Goal: Task Accomplishment & Management: Manage account settings

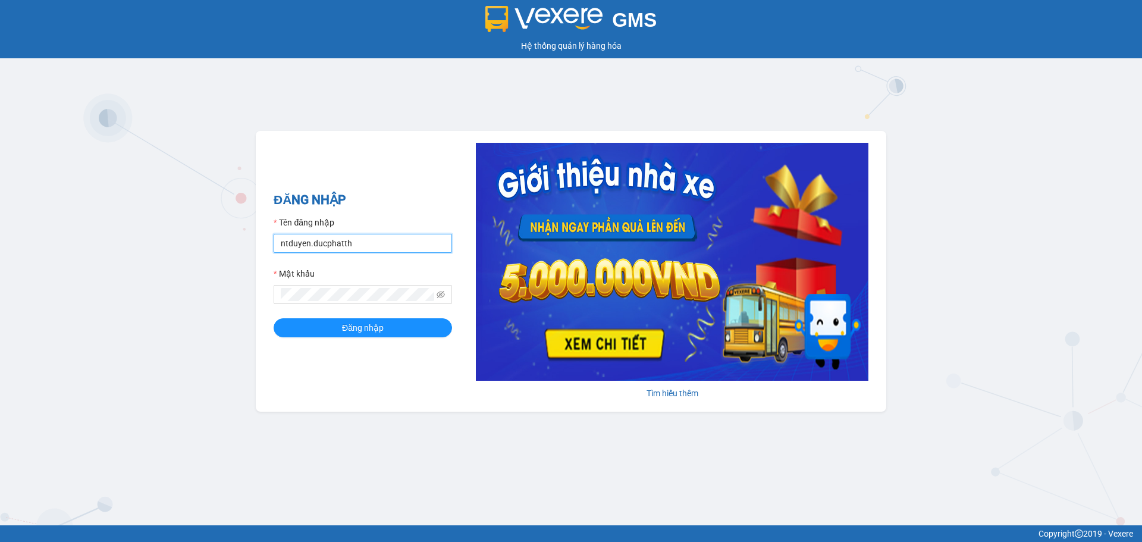
click at [396, 246] on input "ntduyen.ducphatth" at bounding box center [363, 243] width 178 height 19
type input "bttlinh.ducphatth"
click at [343, 325] on span "Đăng nhập" at bounding box center [363, 327] width 42 height 13
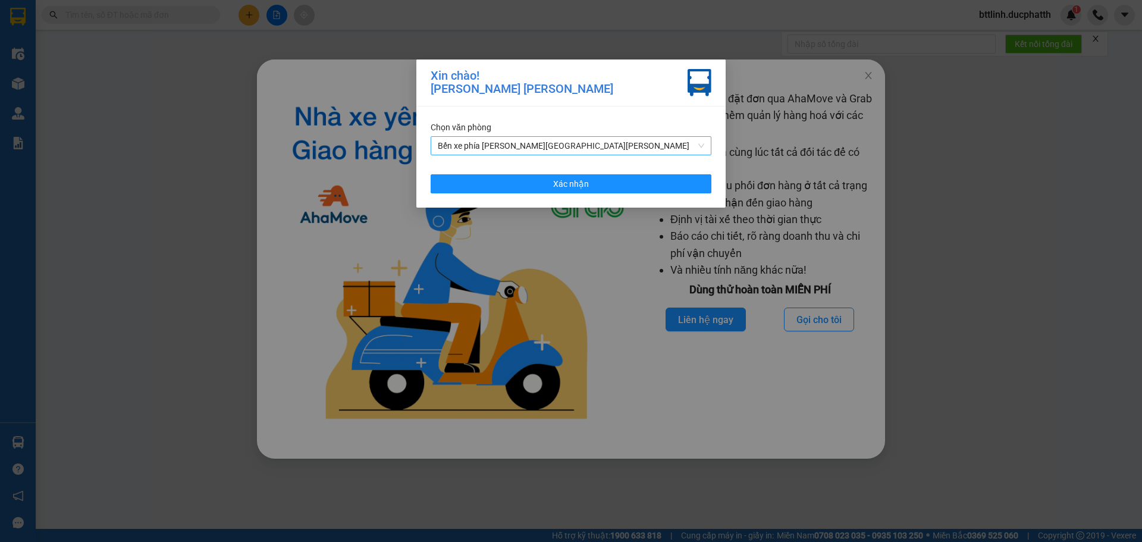
click at [594, 147] on span "Bến xe phía Tây Thanh Hóa" at bounding box center [571, 146] width 266 height 18
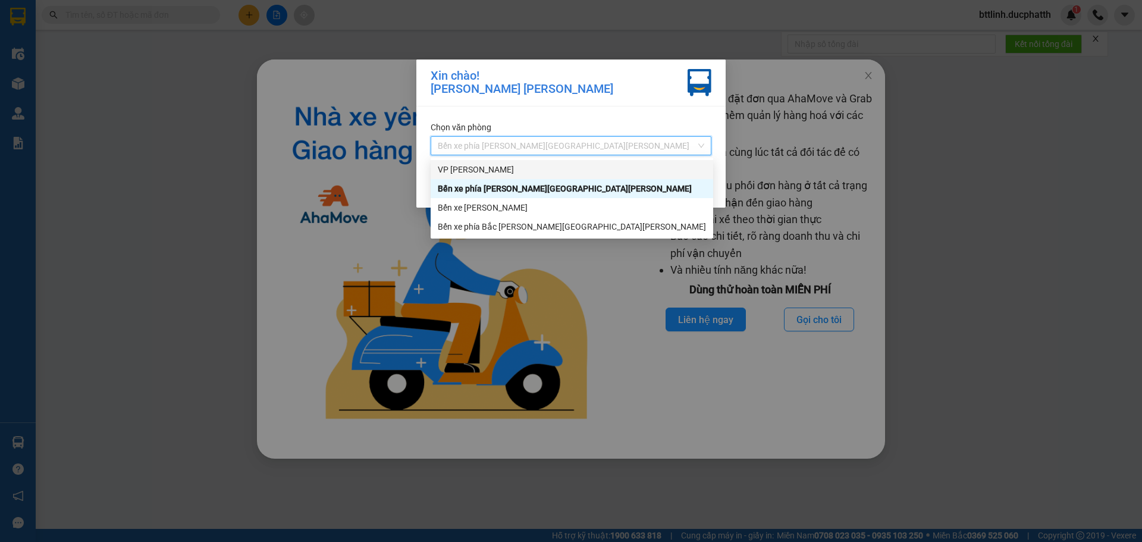
click at [524, 166] on div "VP Hoằng Kim" at bounding box center [572, 169] width 268 height 13
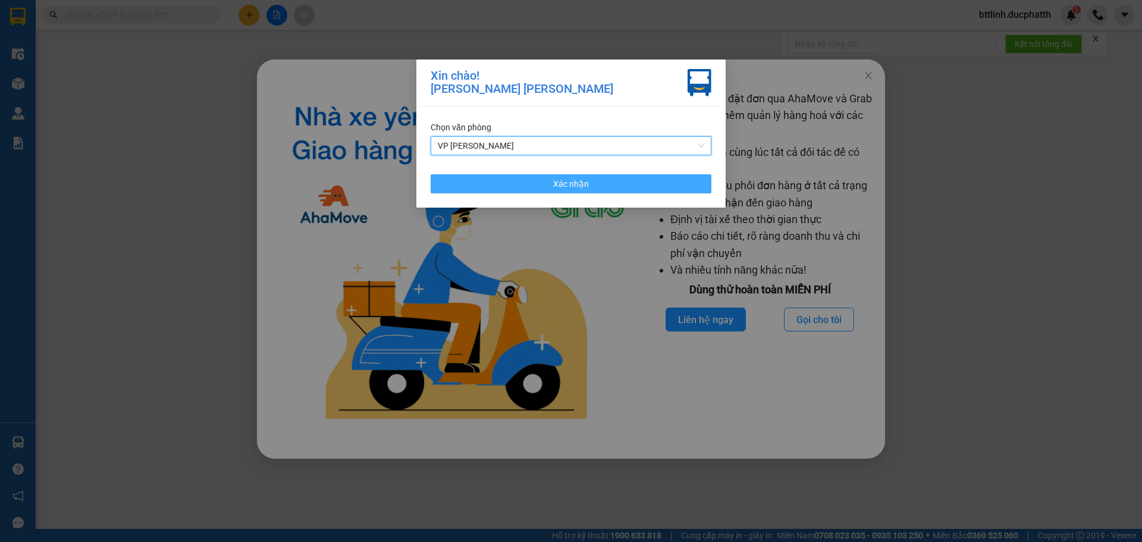
click at [531, 186] on button "Xác nhận" at bounding box center [571, 183] width 281 height 19
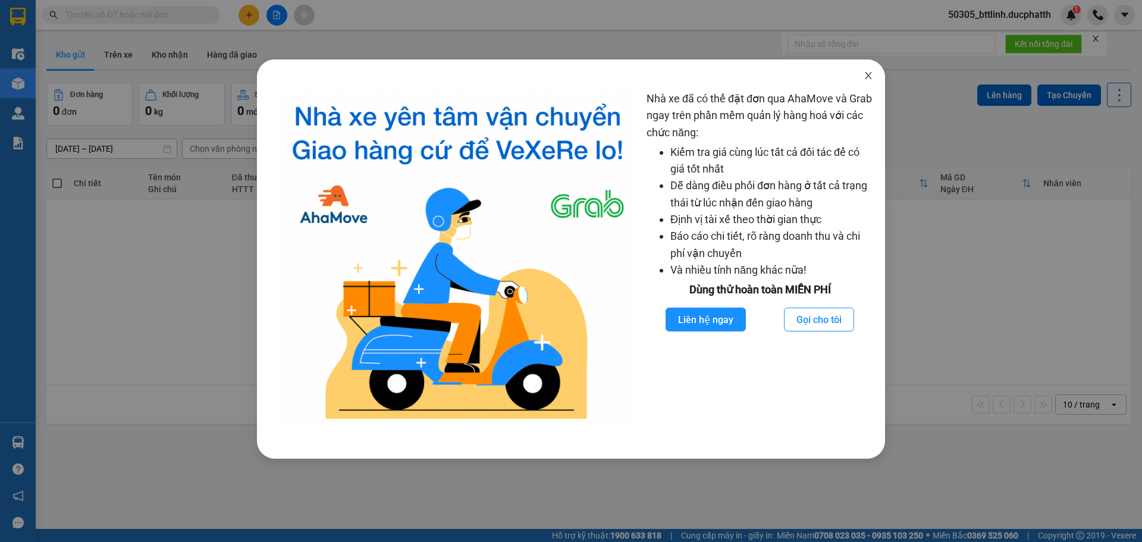
click at [867, 79] on icon "close" at bounding box center [869, 76] width 10 height 10
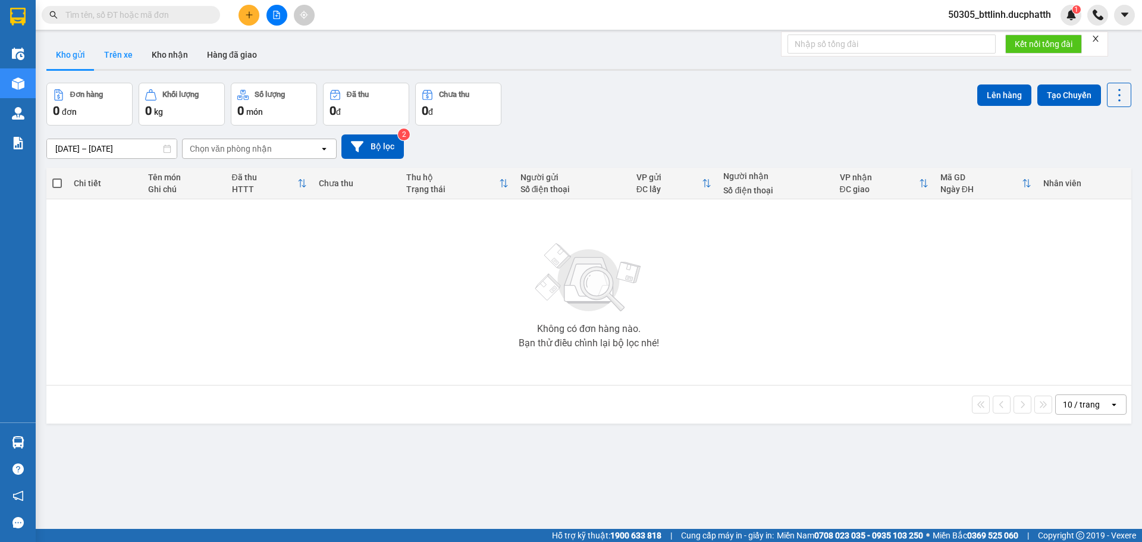
click at [118, 52] on button "Trên xe" at bounding box center [119, 54] width 48 height 29
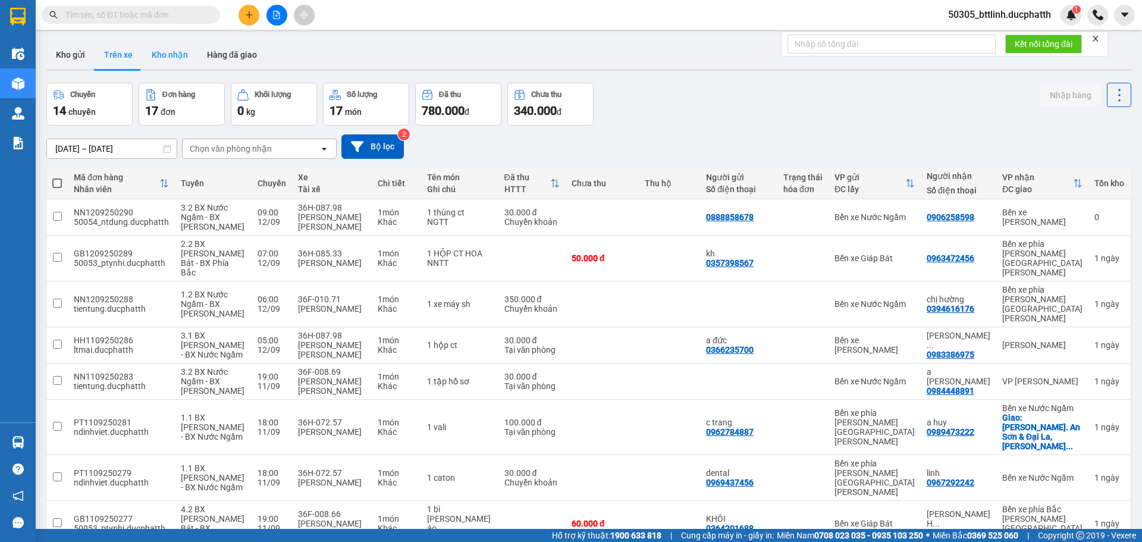
click at [167, 57] on button "Kho nhận" at bounding box center [169, 54] width 55 height 29
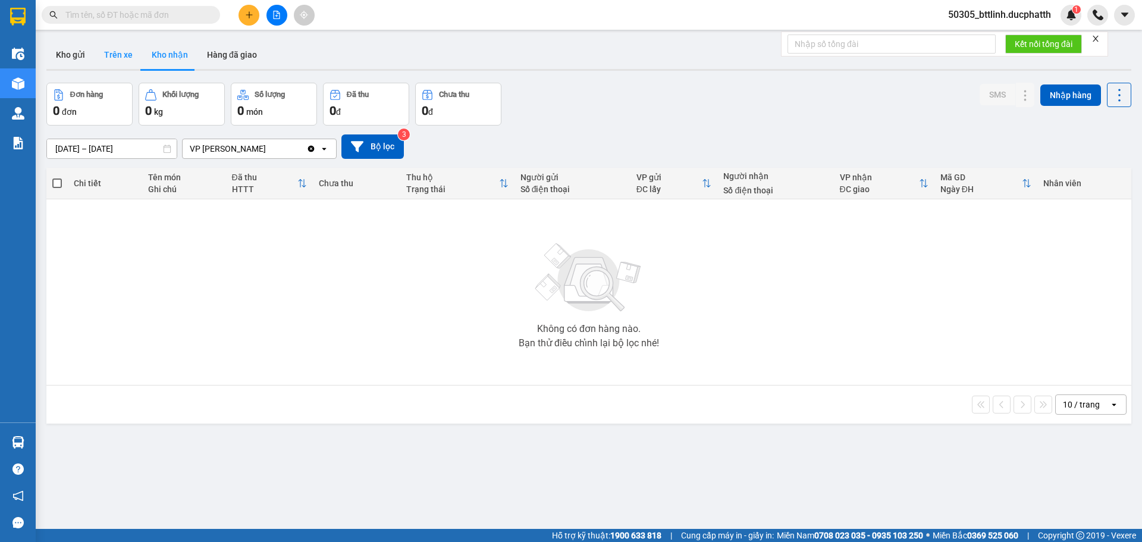
click at [134, 58] on button "Trên xe" at bounding box center [119, 54] width 48 height 29
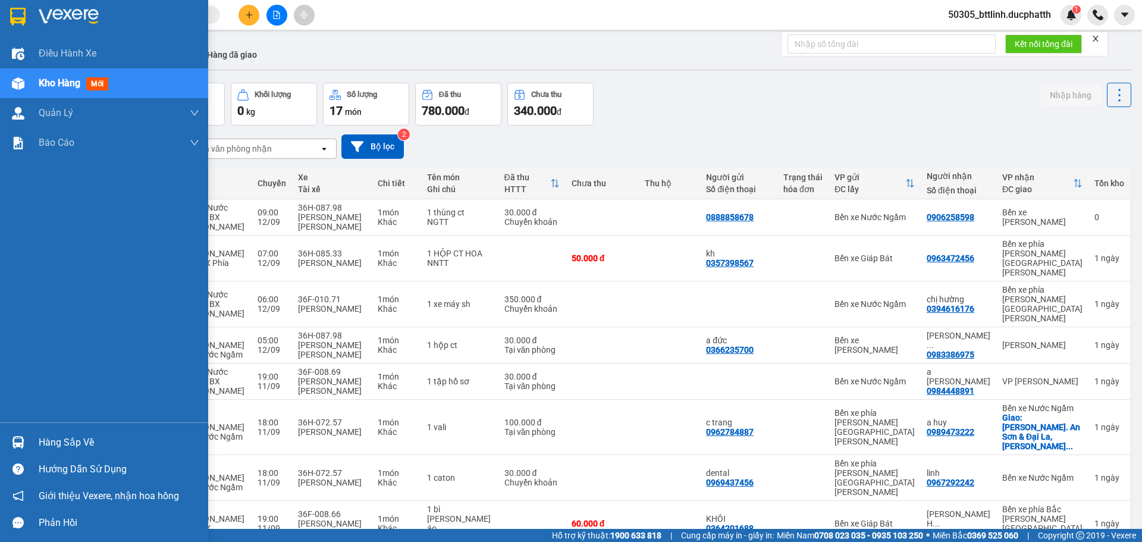
click at [24, 433] on div at bounding box center [18, 442] width 21 height 21
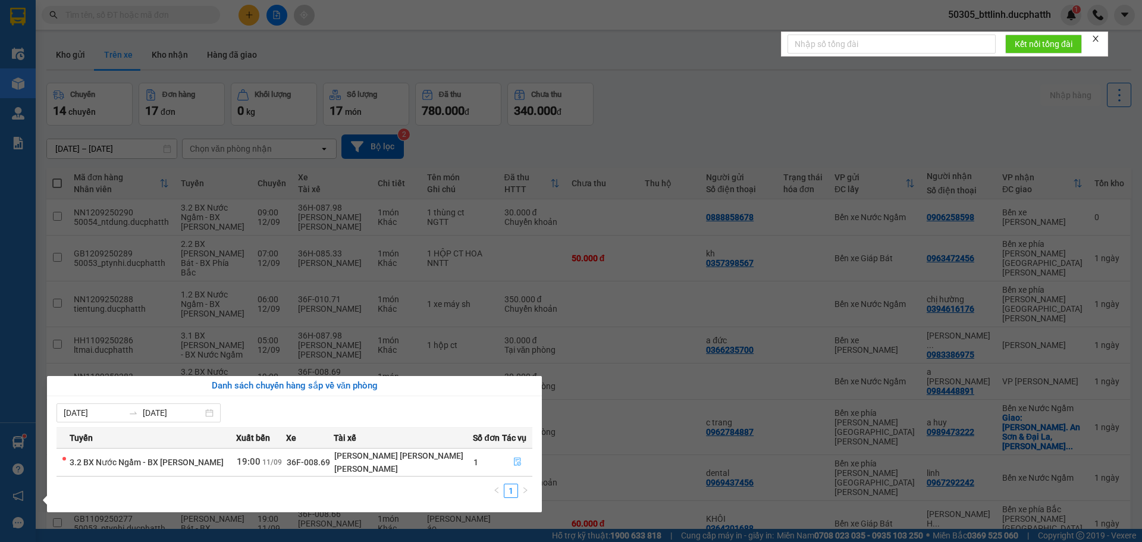
click at [515, 462] on icon "file-done" at bounding box center [517, 461] width 8 height 8
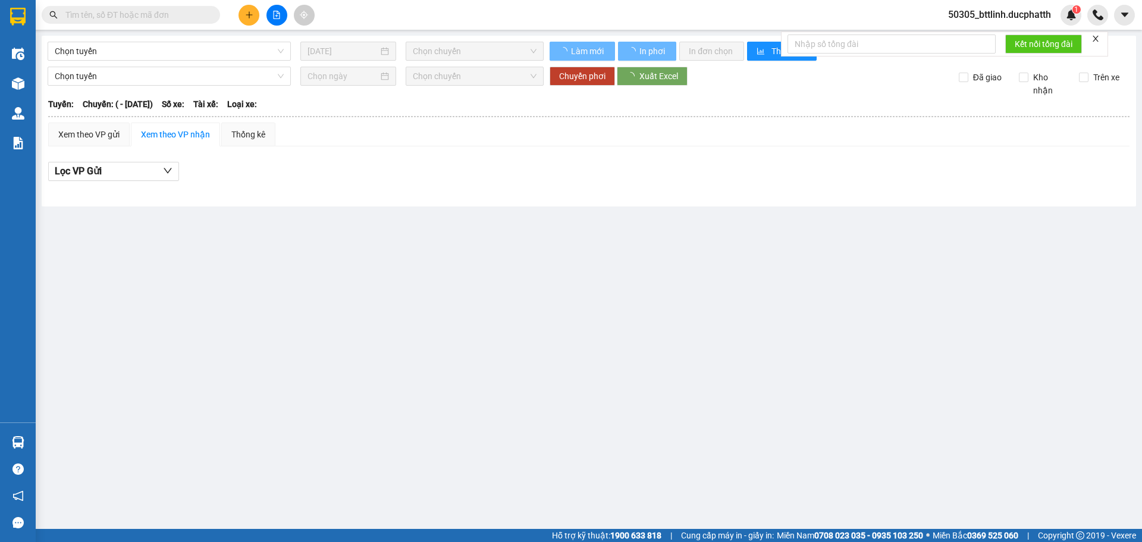
type input "11/09/2025"
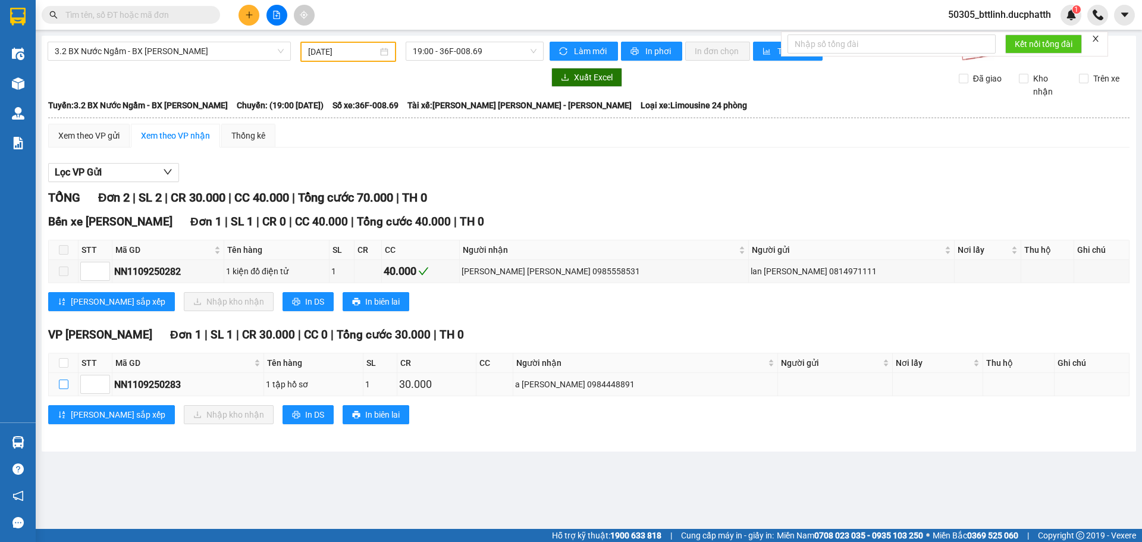
click at [65, 379] on input "checkbox" at bounding box center [64, 384] width 10 height 10
checkbox input "true"
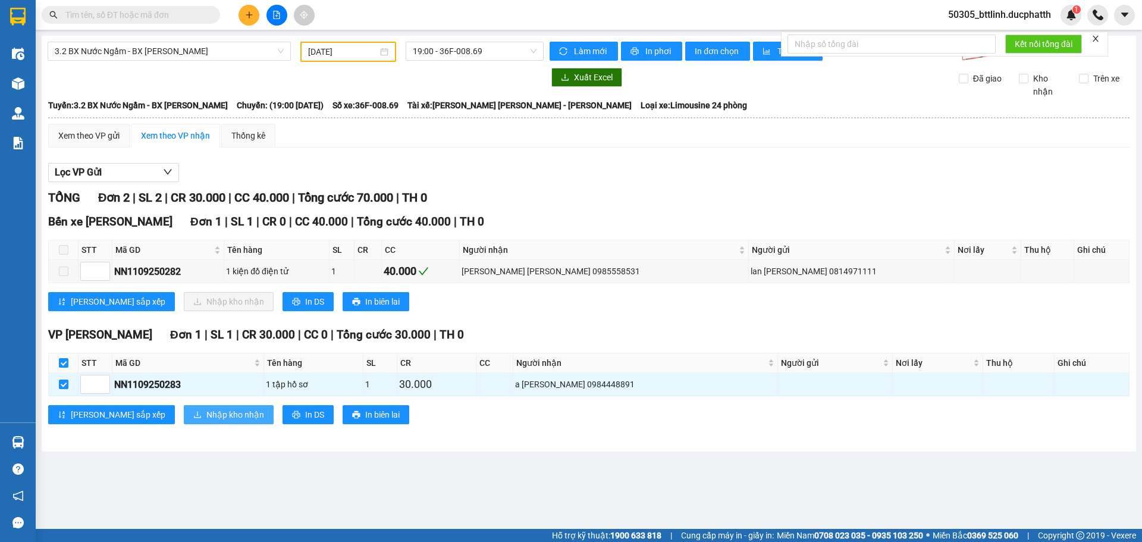
click at [206, 417] on span "Nhập kho nhận" at bounding box center [235, 414] width 58 height 13
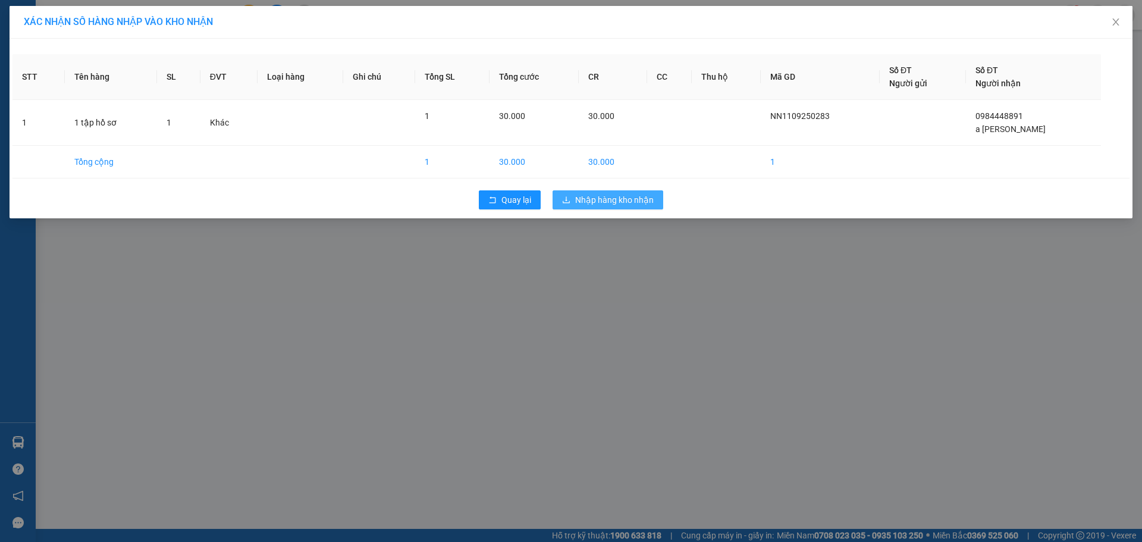
click at [604, 199] on span "Nhập hàng kho nhận" at bounding box center [614, 199] width 79 height 13
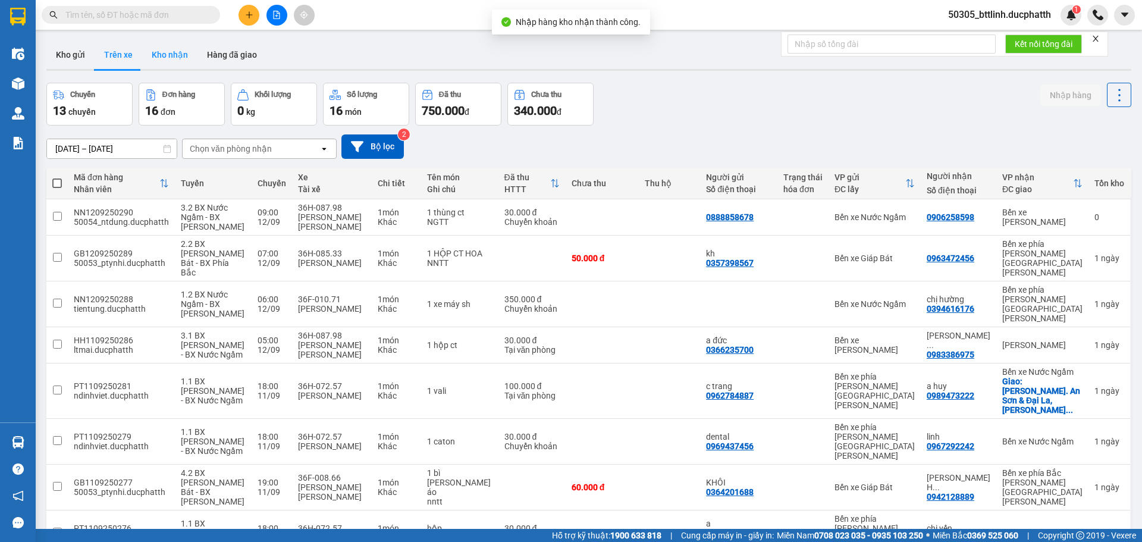
click at [177, 58] on button "Kho nhận" at bounding box center [169, 54] width 55 height 29
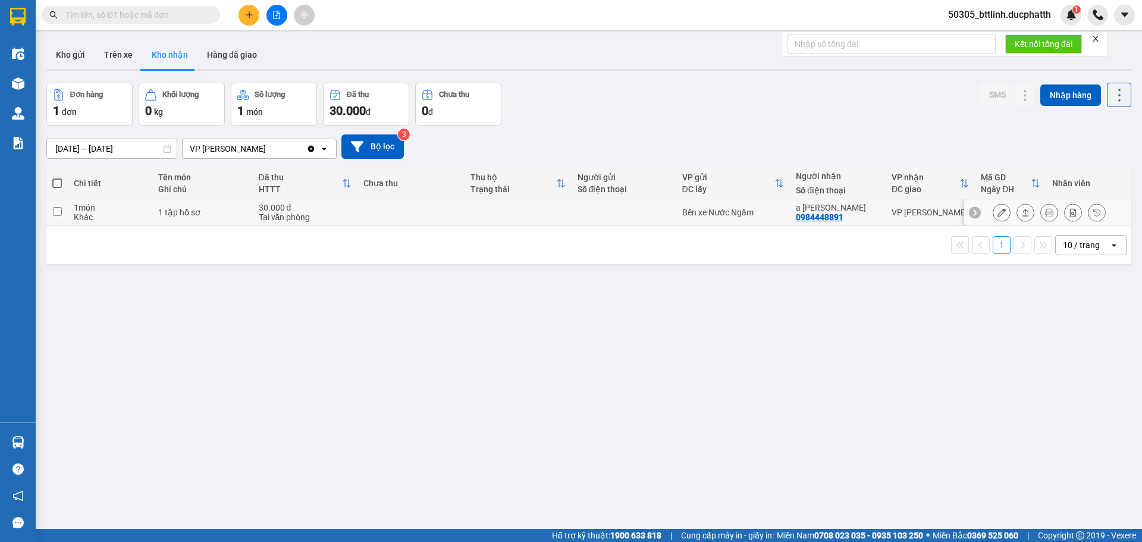
click at [59, 210] on input "checkbox" at bounding box center [57, 211] width 9 height 9
checkbox input "true"
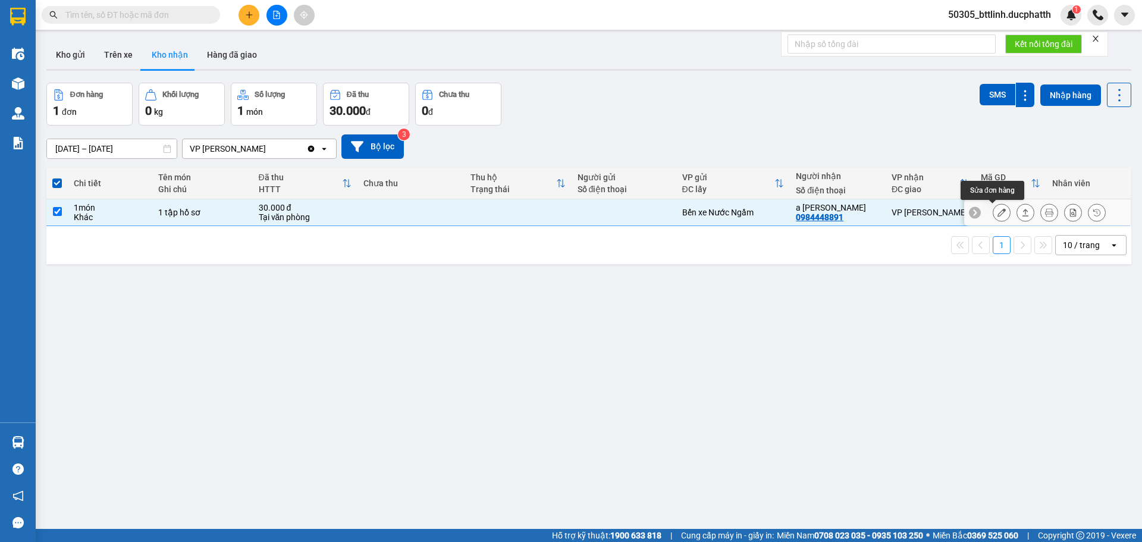
click at [997, 211] on icon at bounding box center [1001, 212] width 8 height 8
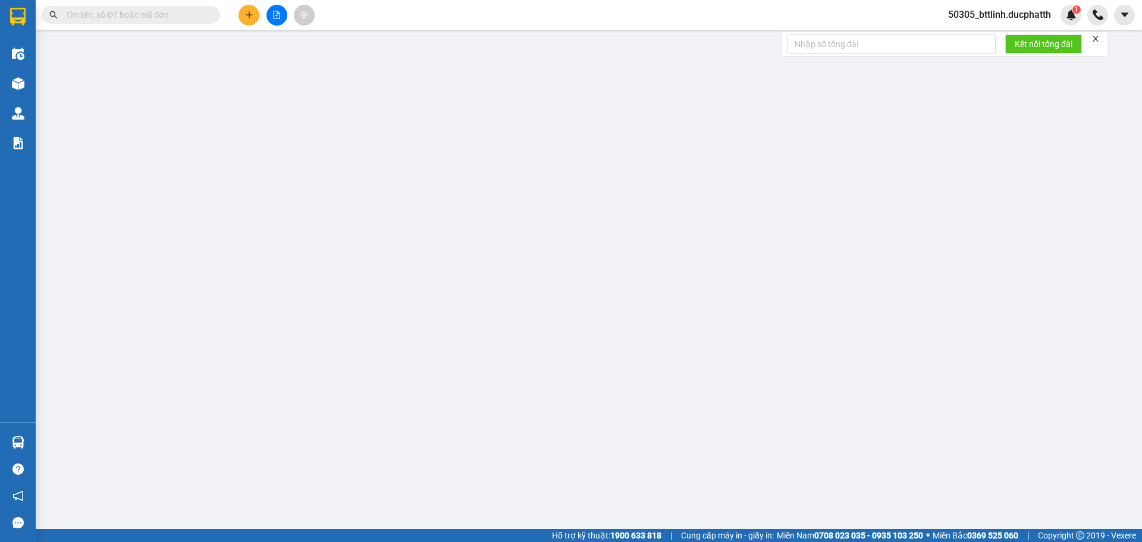
type input "0984448891"
type input "a vĩnh"
type input "30.000"
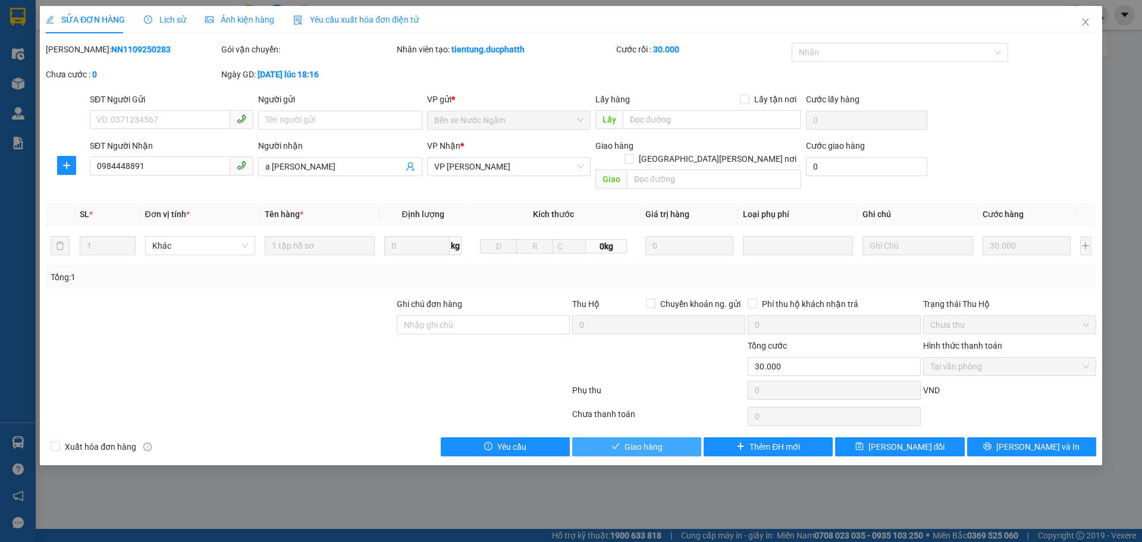
click at [649, 440] on span "Giao hàng" at bounding box center [644, 446] width 38 height 13
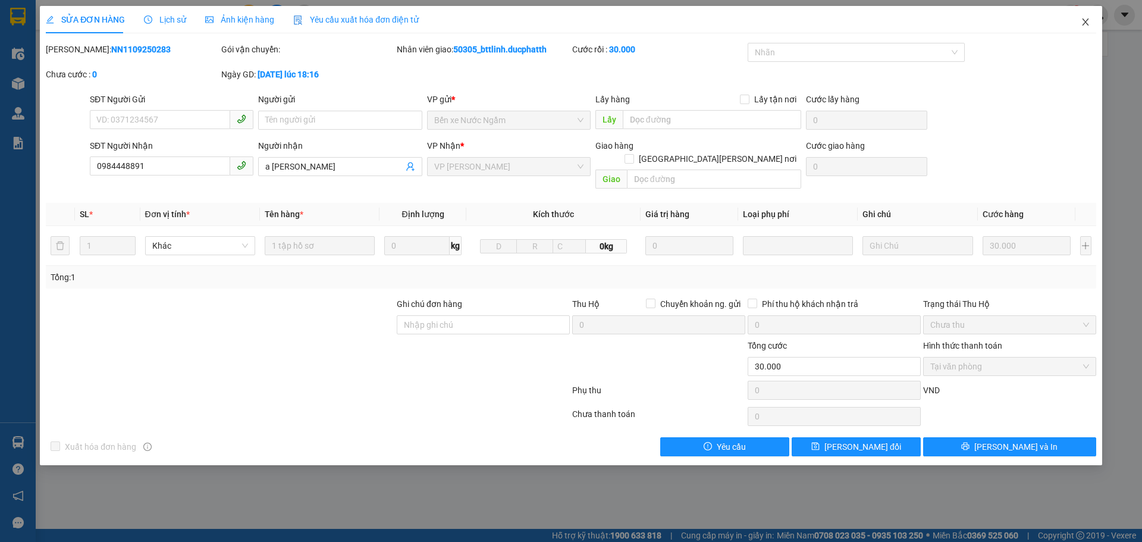
click at [1081, 28] on span "Close" at bounding box center [1085, 22] width 33 height 33
